Goal: Information Seeking & Learning: Learn about a topic

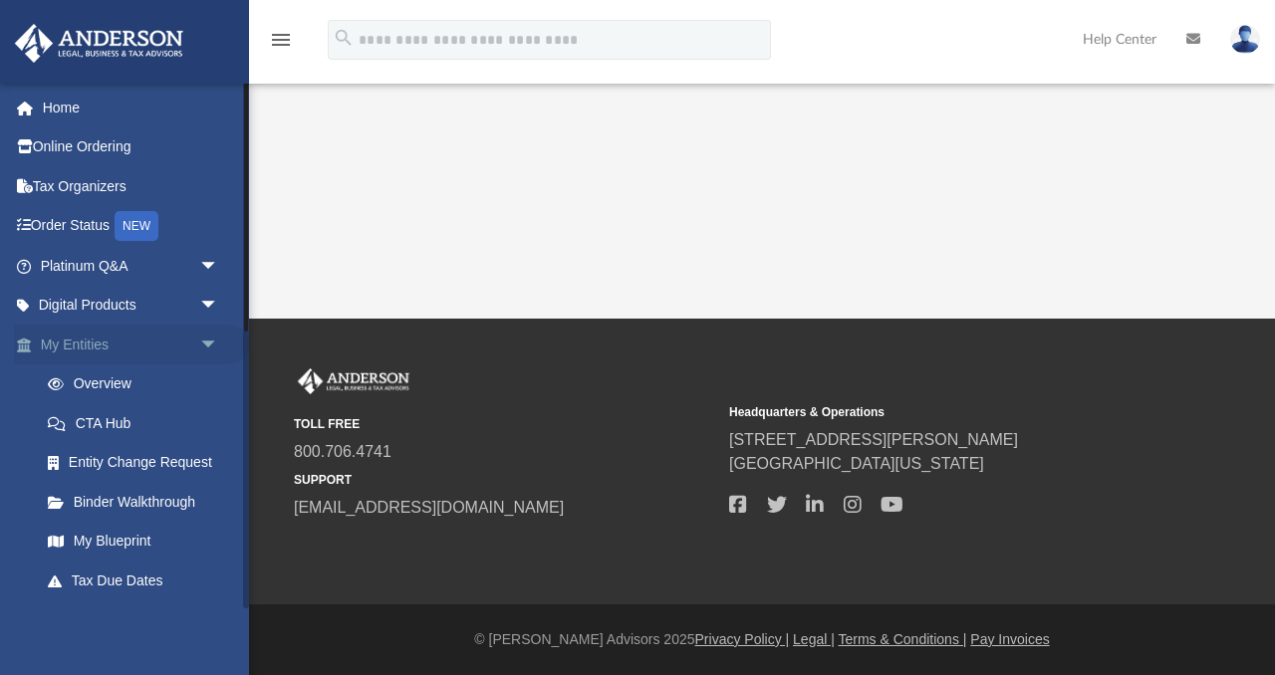
click at [206, 343] on span "arrow_drop_down" at bounding box center [219, 345] width 40 height 41
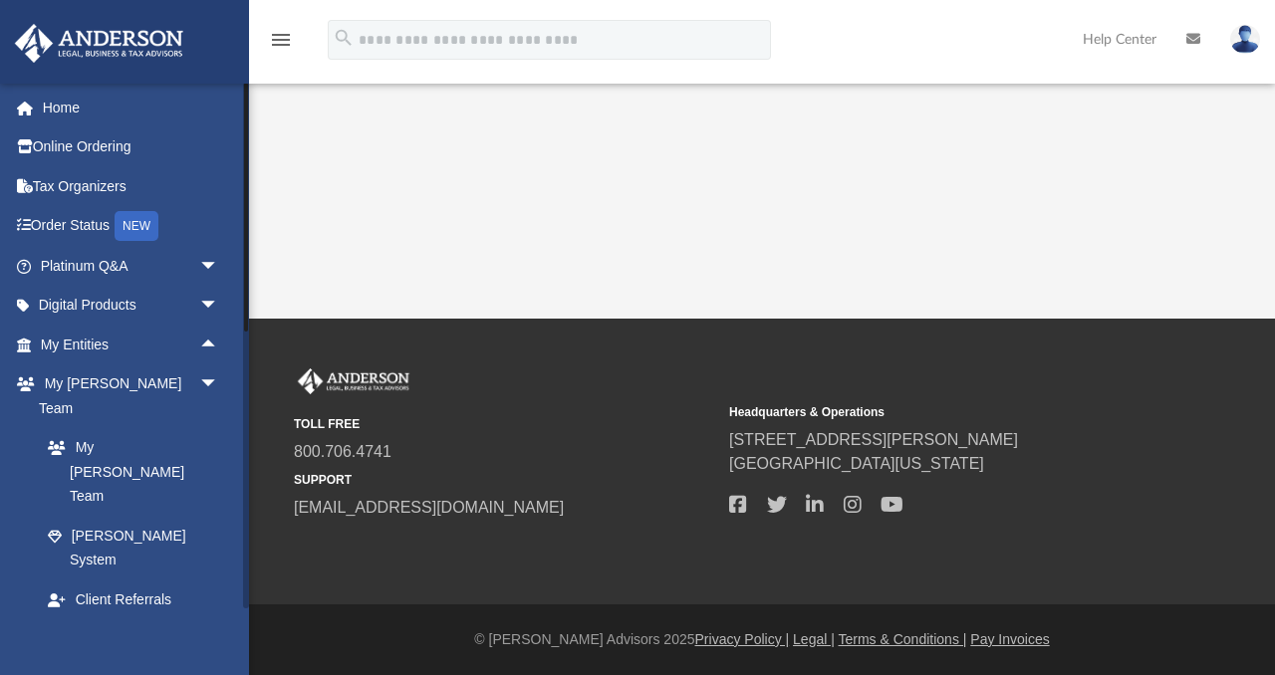
click at [79, 658] on link "Box" at bounding box center [138, 678] width 221 height 40
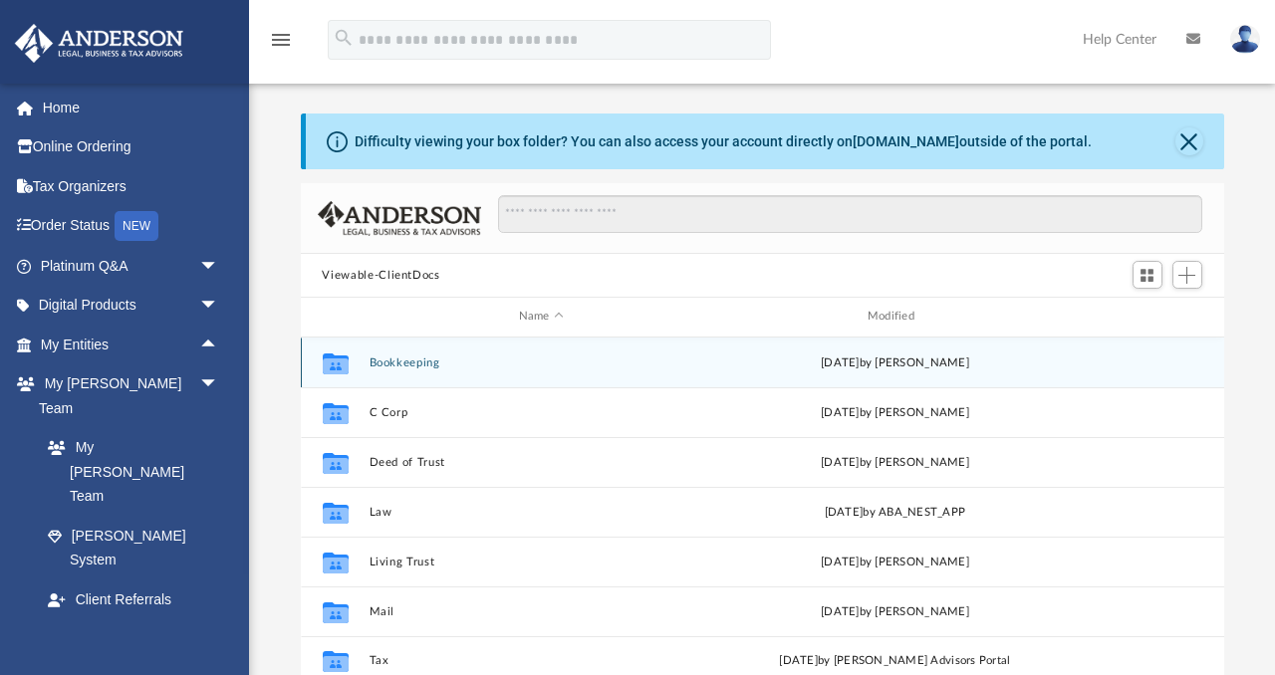
click at [393, 363] on button "Bookkeeping" at bounding box center [540, 363] width 345 height 13
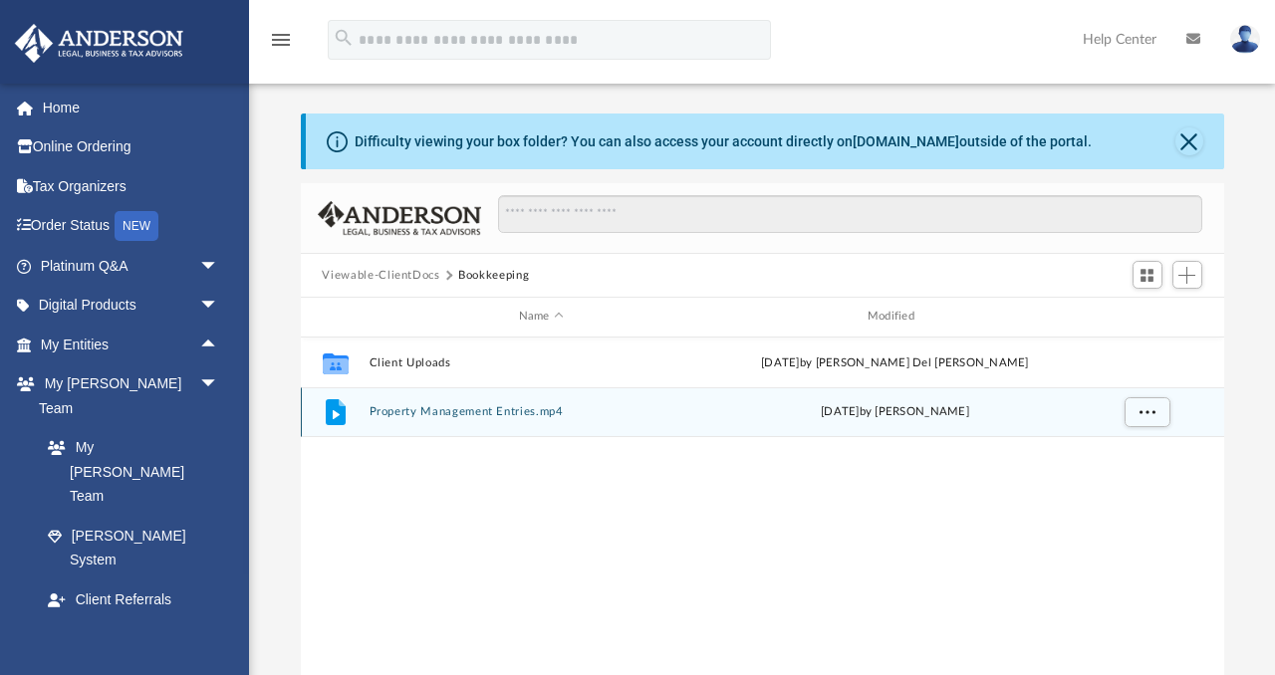
click at [409, 411] on button "Property Management Entries.mp4" at bounding box center [540, 411] width 345 height 13
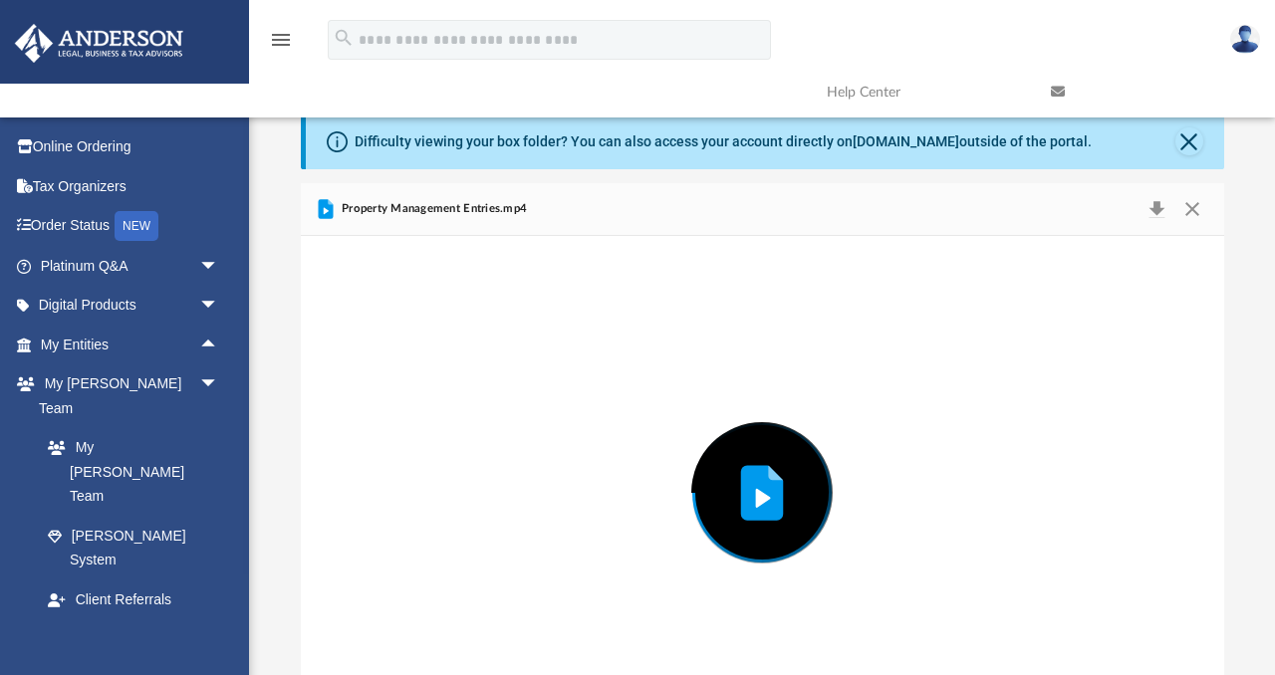
scroll to position [74, 0]
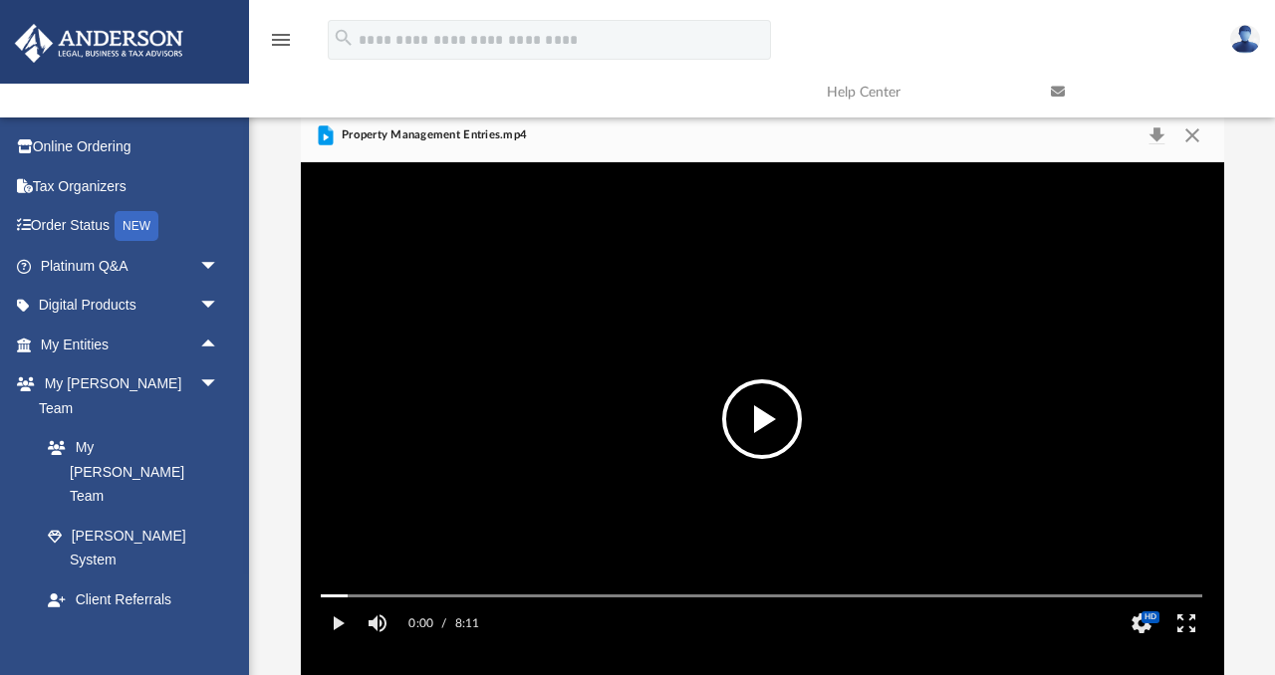
click at [785, 415] on button "File preview" at bounding box center [762, 419] width 80 height 80
click at [1189, 643] on button "Enter fullscreen" at bounding box center [1186, 624] width 45 height 40
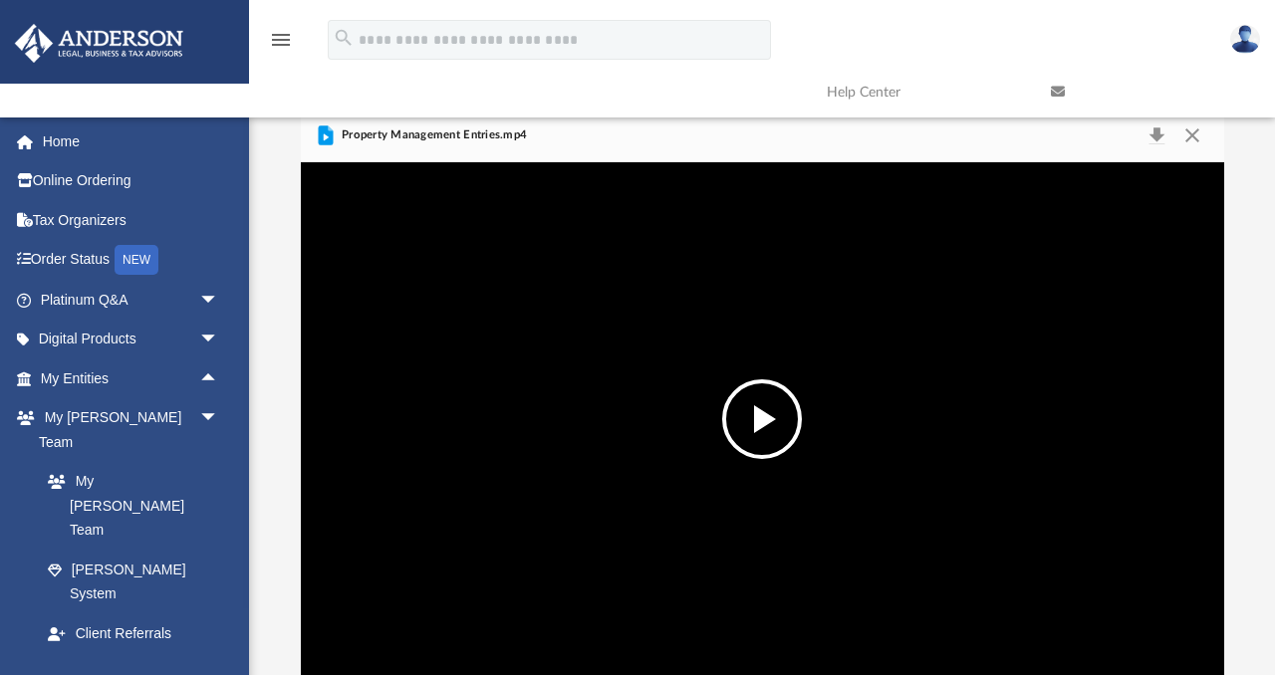
click at [308, 88] on div "menu search Site Menu add [DOMAIN_NAME][EMAIL_ADDRESS][DOMAIN_NAME] My Profile …" at bounding box center [637, 66] width 1245 height 102
